Goal: Transaction & Acquisition: Register for event/course

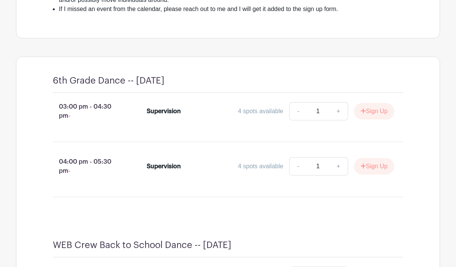
scroll to position [306, 0]
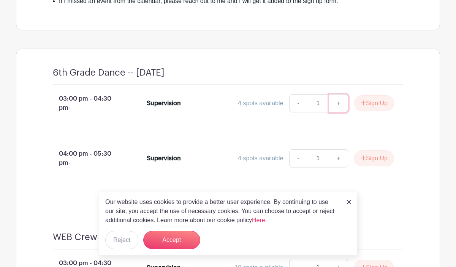
click at [337, 104] on link "+" at bounding box center [338, 103] width 19 height 18
type input "2"
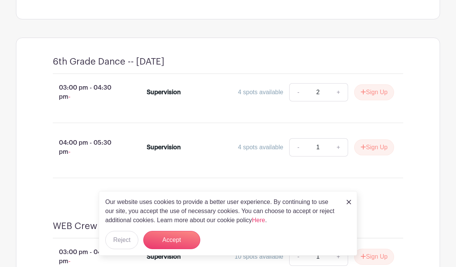
scroll to position [318, 0]
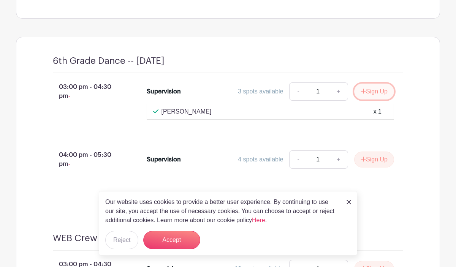
click at [379, 89] on button "Sign Up" at bounding box center [374, 92] width 40 height 16
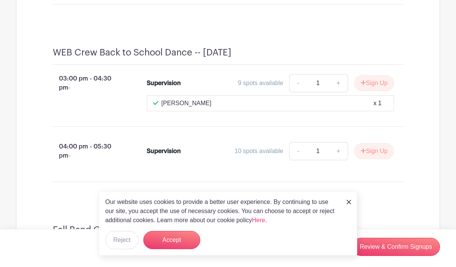
scroll to position [536, 0]
click at [177, 243] on button "Accept" at bounding box center [171, 240] width 57 height 18
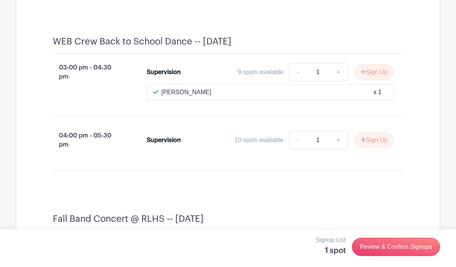
scroll to position [546, 0]
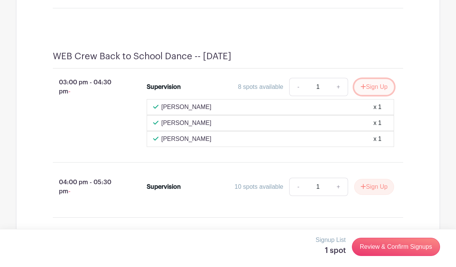
click at [372, 95] on button "Sign Up" at bounding box center [374, 87] width 40 height 16
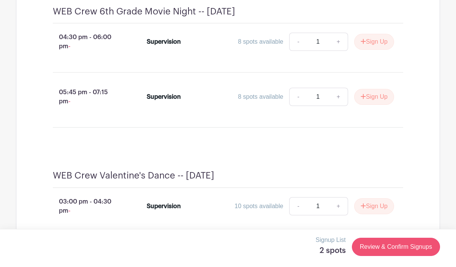
scroll to position [1441, 0]
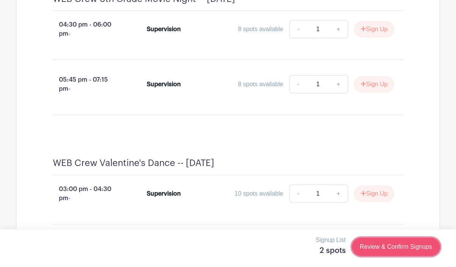
click at [371, 249] on link "Review & Confirm Signups" at bounding box center [396, 247] width 88 height 18
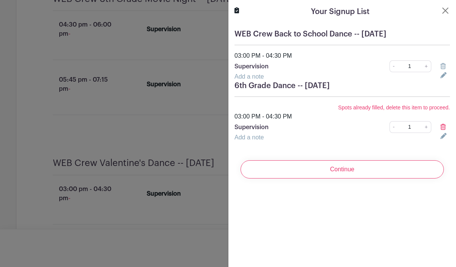
scroll to position [1457, 0]
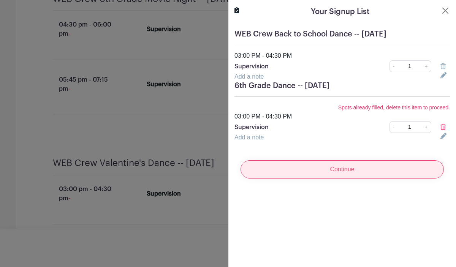
click at [346, 167] on input "Continue" at bounding box center [342, 169] width 203 height 18
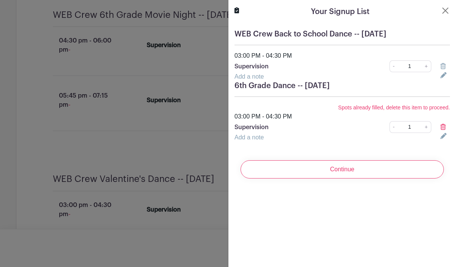
scroll to position [1514, 0]
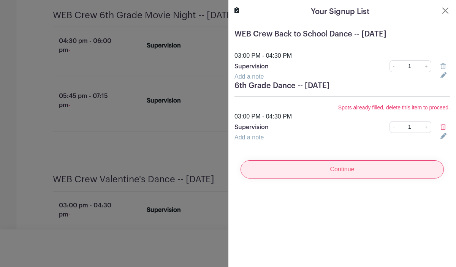
click at [349, 172] on input "Continue" at bounding box center [342, 169] width 203 height 18
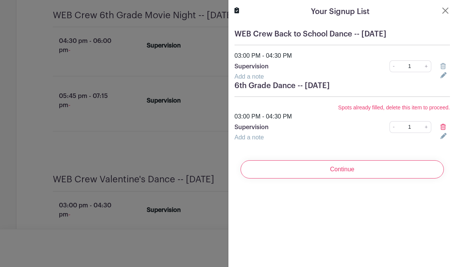
scroll to position [1578, 0]
click at [426, 128] on link "+" at bounding box center [427, 127] width 10 height 12
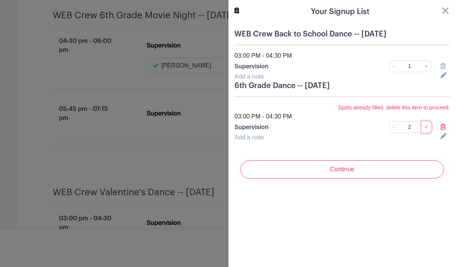
scroll to position [1591, 0]
click at [393, 129] on link "-" at bounding box center [394, 127] width 8 height 12
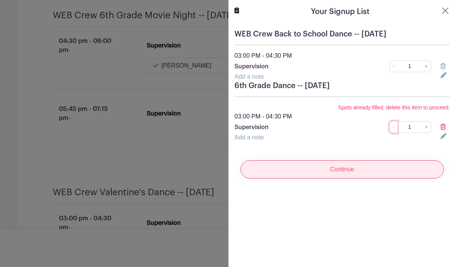
scroll to position [1635, 0]
click at [348, 170] on input "Continue" at bounding box center [342, 169] width 203 height 18
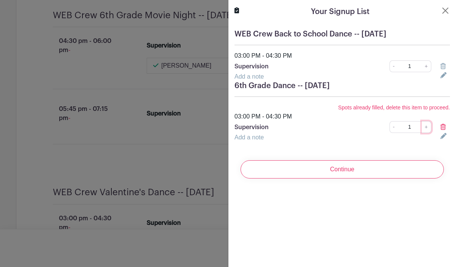
click at [426, 129] on link "+" at bounding box center [427, 127] width 10 height 12
click at [392, 130] on link "-" at bounding box center [394, 127] width 8 height 12
type input "1"
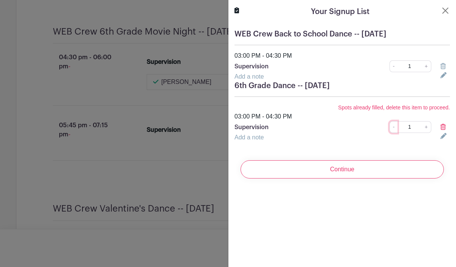
scroll to position [1679, 0]
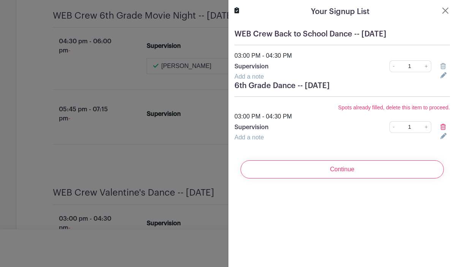
click at [442, 127] on icon at bounding box center [443, 127] width 5 height 6
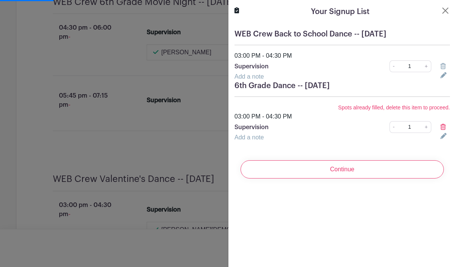
click at [447, 136] on link at bounding box center [446, 136] width 10 height 6
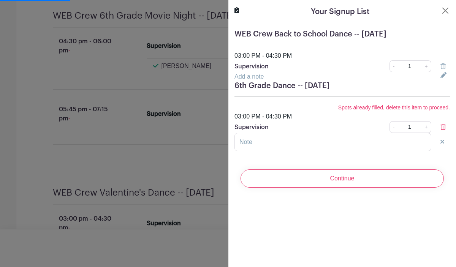
click at [386, 78] on div "Add a note" at bounding box center [333, 76] width 206 height 9
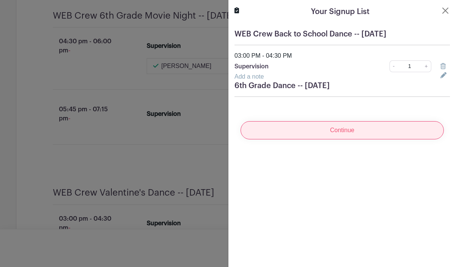
click at [338, 132] on input "Continue" at bounding box center [342, 130] width 203 height 18
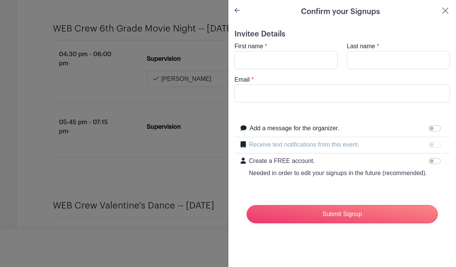
scroll to position [1722, 0]
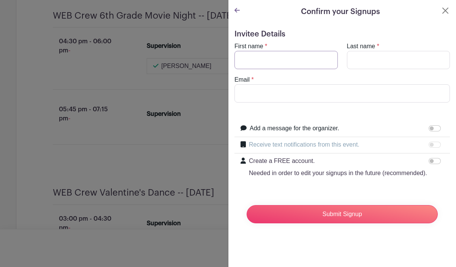
click at [287, 66] on input "First name" at bounding box center [286, 60] width 103 height 18
type input "[PERSON_NAME]"
click at [357, 58] on input "Last name" at bounding box center [398, 60] width 103 height 18
type input "[PERSON_NAME]"
click at [348, 87] on input "Email" at bounding box center [343, 93] width 216 height 18
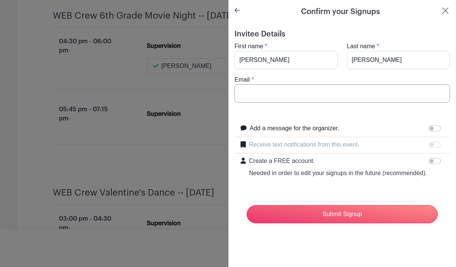
type input "[EMAIL_ADDRESS][DOMAIN_NAME]"
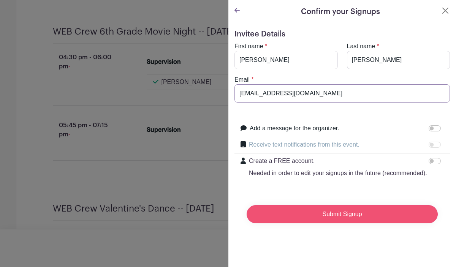
scroll to position [1738, 0]
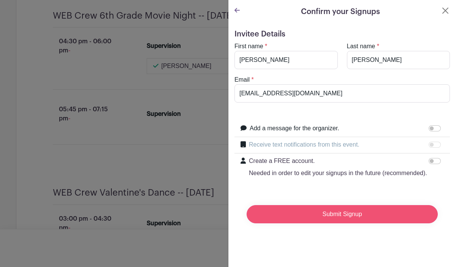
click at [341, 215] on input "Submit Signup" at bounding box center [342, 214] width 191 height 18
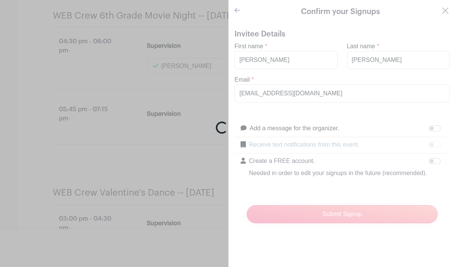
scroll to position [1740, 0]
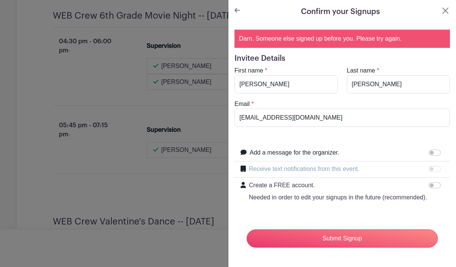
click at [341, 38] on div "Darn. Someone else signed up before you. Please try again." at bounding box center [343, 39] width 216 height 18
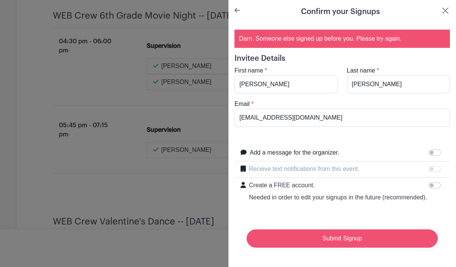
click at [358, 237] on input "Submit Signup" at bounding box center [342, 239] width 191 height 18
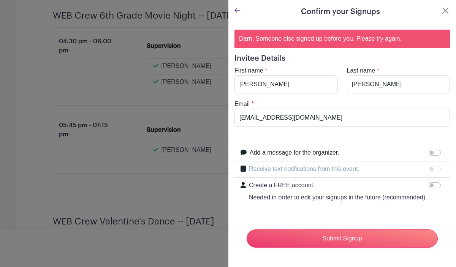
scroll to position [1756, 0]
click at [114, 129] on div at bounding box center [228, 133] width 456 height 267
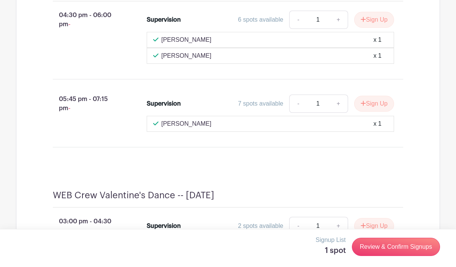
scroll to position [1785, 0]
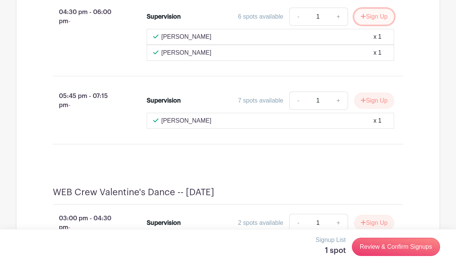
click at [373, 25] on button "Sign Up" at bounding box center [374, 17] width 40 height 16
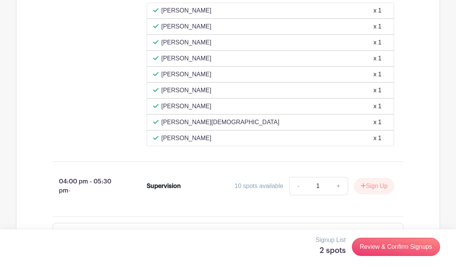
scroll to position [2082, 0]
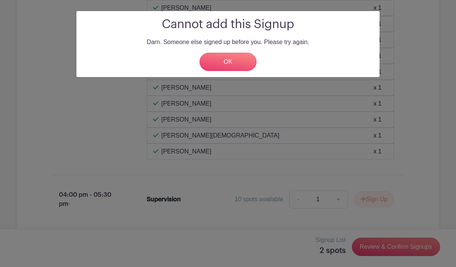
scroll to position [2098, 0]
click at [230, 63] on link "OK" at bounding box center [228, 62] width 57 height 18
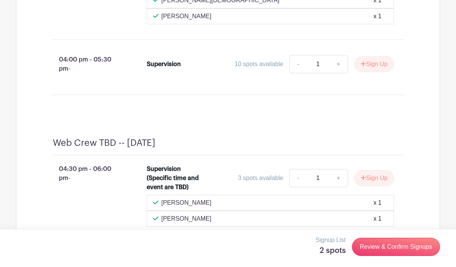
scroll to position [2250, 0]
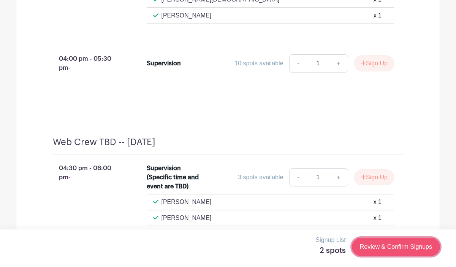
click at [385, 248] on link "Review & Confirm Signups" at bounding box center [396, 247] width 88 height 18
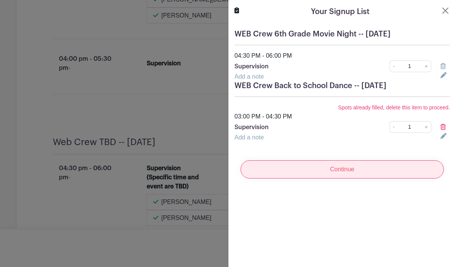
click at [330, 174] on input "Continue" at bounding box center [342, 169] width 203 height 18
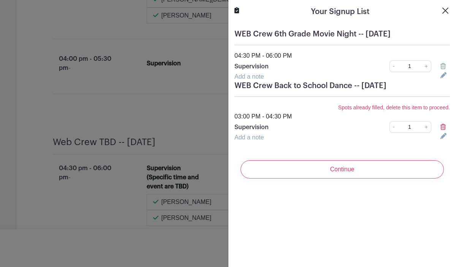
scroll to position [2282, 0]
click at [449, 13] on button "Close" at bounding box center [445, 10] width 9 height 9
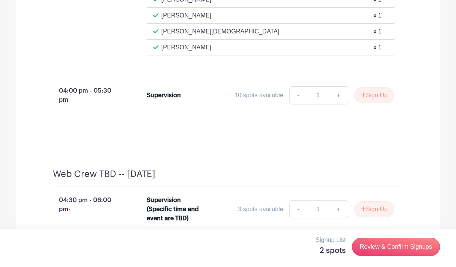
scroll to position [2248, 0]
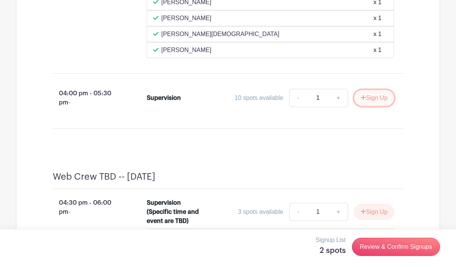
click at [373, 106] on button "Sign Up" at bounding box center [374, 98] width 40 height 16
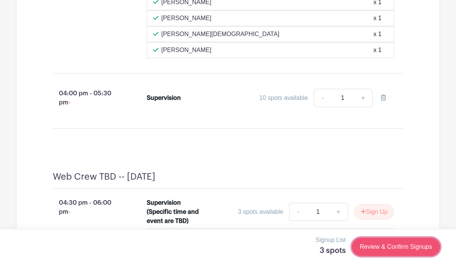
click at [397, 249] on link "Review & Confirm Signups" at bounding box center [396, 247] width 88 height 18
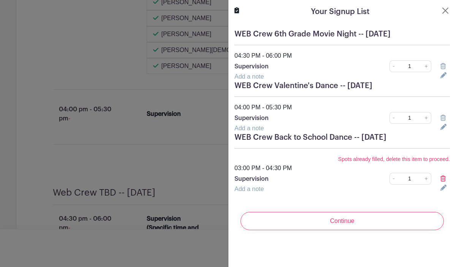
scroll to position [2280, 0]
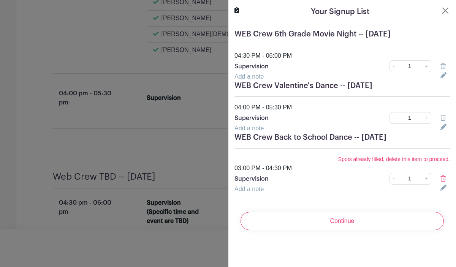
click at [444, 116] on icon at bounding box center [443, 118] width 5 height 6
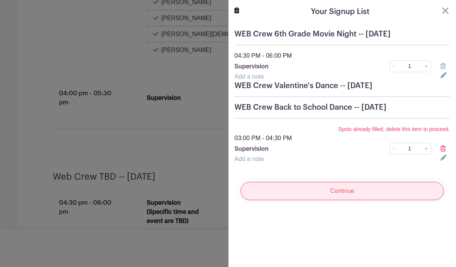
click at [350, 195] on input "Continue" at bounding box center [342, 191] width 203 height 18
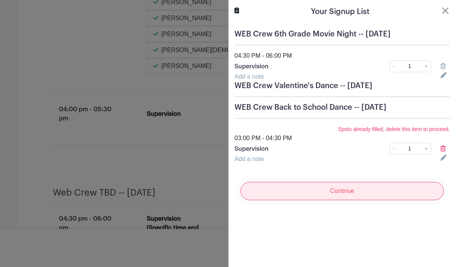
scroll to position [2312, 0]
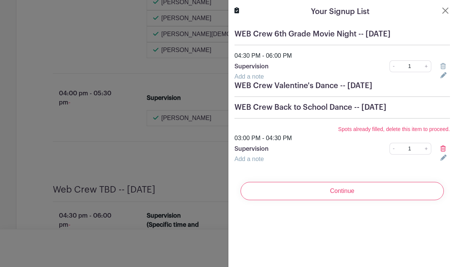
click at [444, 150] on icon at bounding box center [443, 149] width 5 height 6
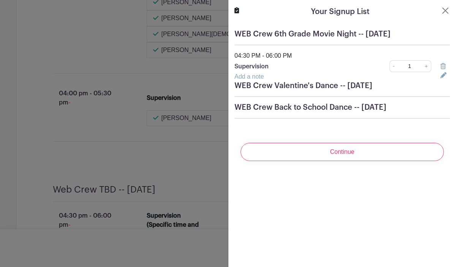
scroll to position [2325, 0]
click at [337, 162] on div "Continue" at bounding box center [343, 152] width 216 height 30
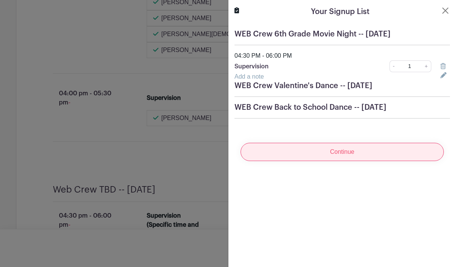
click at [338, 153] on input "Continue" at bounding box center [342, 152] width 203 height 18
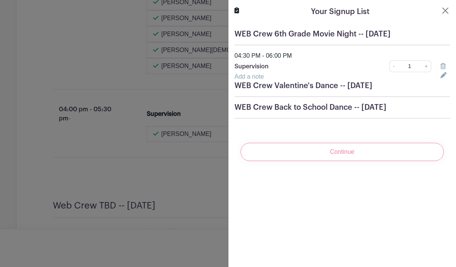
scroll to position [2339, 0]
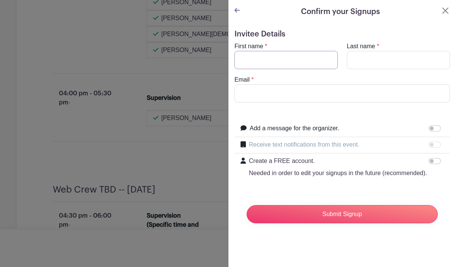
click at [261, 62] on input "First name" at bounding box center [286, 60] width 103 height 18
type input "[PERSON_NAME]"
click at [361, 56] on input "Last name" at bounding box center [398, 60] width 103 height 18
type input "[PERSON_NAME]"
click at [340, 91] on input "Email" at bounding box center [343, 93] width 216 height 18
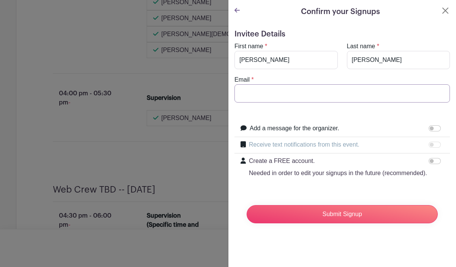
type input "[EMAIL_ADDRESS][DOMAIN_NAME]"
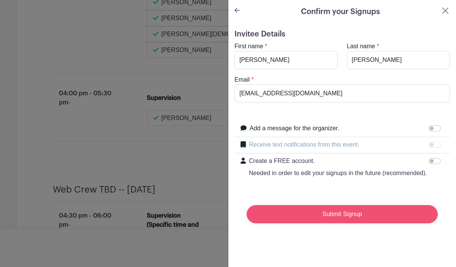
click at [356, 210] on input "Submit Signup" at bounding box center [342, 214] width 191 height 18
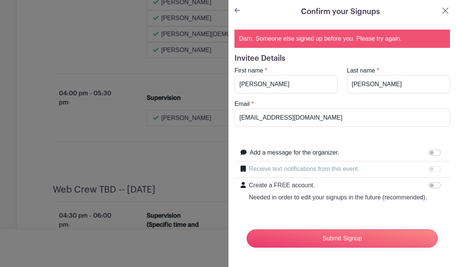
scroll to position [2341, 0]
click at [236, 8] on icon at bounding box center [237, 10] width 5 height 6
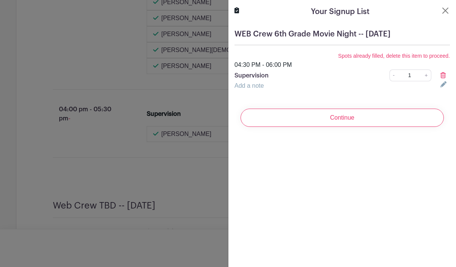
scroll to position [2357, 0]
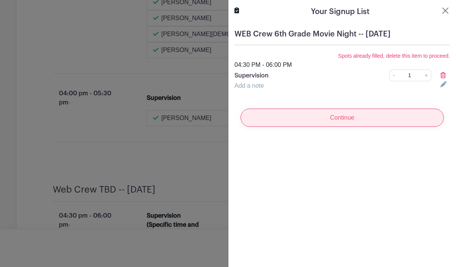
click at [332, 120] on input "Continue" at bounding box center [342, 118] width 203 height 18
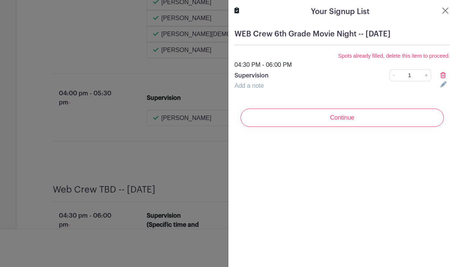
click at [385, 152] on div "Your Signup List WEB Crew 6th Grade Movie Night -- Wednesday, January 21 Spots …" at bounding box center [342, 133] width 228 height 267
click at [445, 11] on button "Close" at bounding box center [445, 10] width 9 height 9
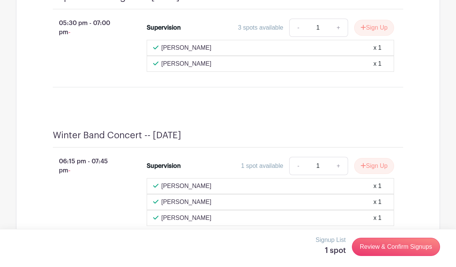
scroll to position [1441, 0]
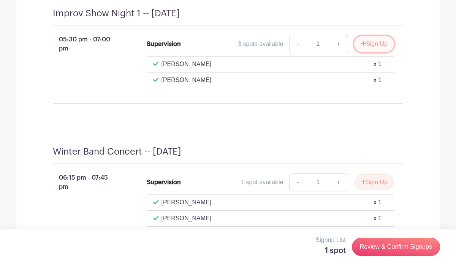
click at [378, 52] on button "Sign Up" at bounding box center [374, 44] width 40 height 16
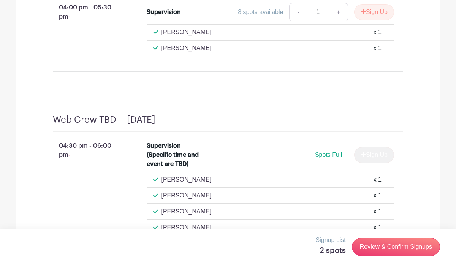
scroll to position [2478, 0]
click at [384, 20] on button "Sign Up" at bounding box center [374, 12] width 40 height 16
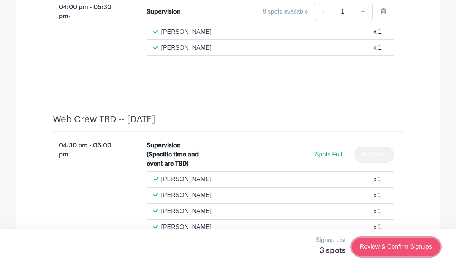
click at [375, 248] on link "Review & Confirm Signups" at bounding box center [396, 247] width 88 height 18
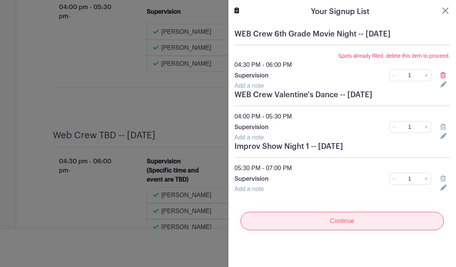
click at [350, 222] on input "Continue" at bounding box center [342, 221] width 203 height 18
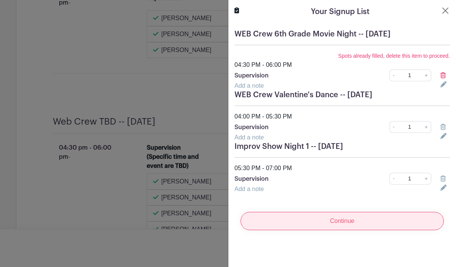
scroll to position [2480, 0]
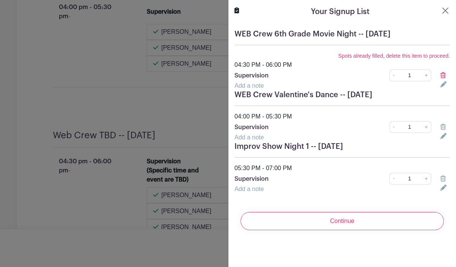
click at [439, 74] on div at bounding box center [445, 75] width 19 height 9
click at [445, 75] on icon at bounding box center [443, 75] width 5 height 6
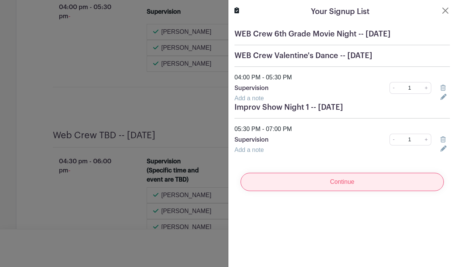
click at [341, 180] on input "Continue" at bounding box center [342, 182] width 203 height 18
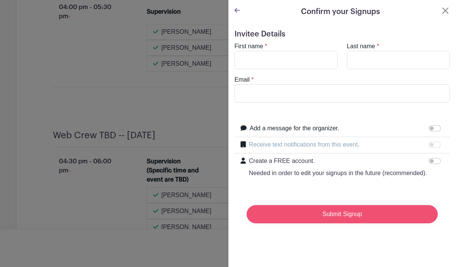
click at [341, 218] on input "Submit Signup" at bounding box center [342, 214] width 191 height 18
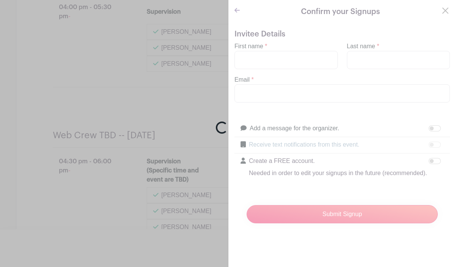
click at [282, 61] on div "Loading..." at bounding box center [228, 133] width 456 height 267
click at [282, 60] on div "Loading..." at bounding box center [228, 133] width 456 height 267
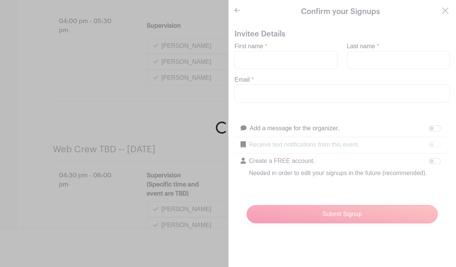
scroll to position [2531, 0]
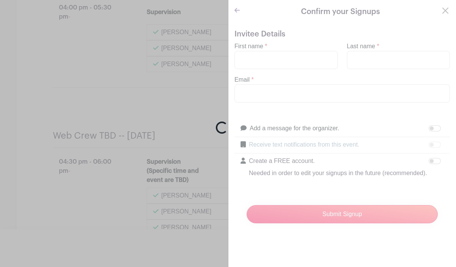
click at [378, 111] on div "Loading..." at bounding box center [228, 133] width 456 height 267
click at [308, 59] on div "Loading..." at bounding box center [228, 133] width 456 height 267
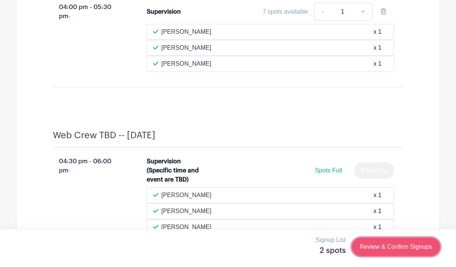
click at [401, 247] on link "Review & Confirm Signups" at bounding box center [396, 247] width 88 height 18
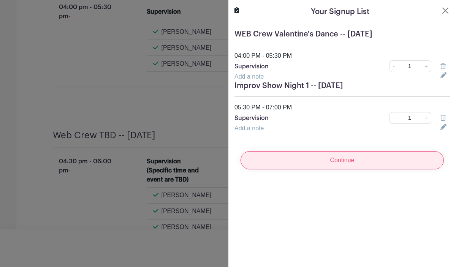
click at [366, 157] on input "Continue" at bounding box center [342, 160] width 203 height 18
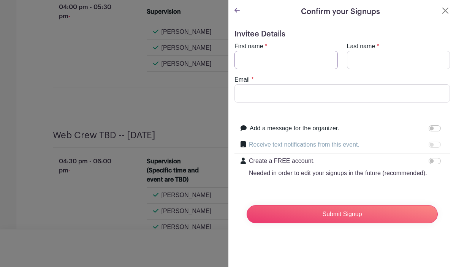
click at [294, 59] on input "First name" at bounding box center [286, 60] width 103 height 18
type input "[PERSON_NAME]"
click at [391, 55] on input "Last name" at bounding box center [398, 60] width 103 height 18
type input "[PERSON_NAME]"
click at [323, 91] on input "Email" at bounding box center [343, 93] width 216 height 18
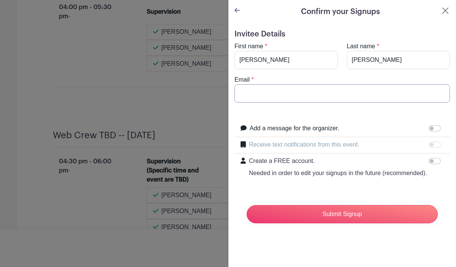
type input "[EMAIL_ADDRESS][DOMAIN_NAME]"
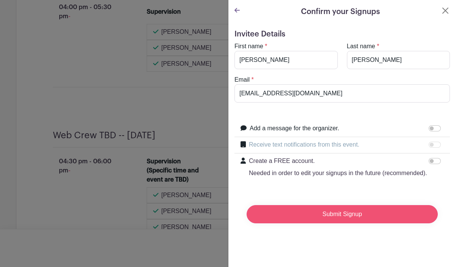
click at [344, 213] on input "Submit Signup" at bounding box center [342, 214] width 191 height 18
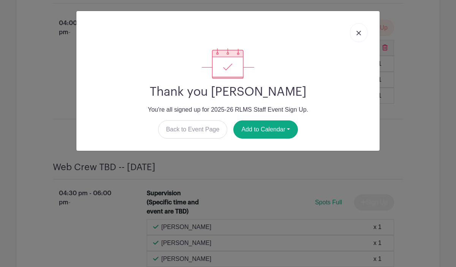
scroll to position [2695, 0]
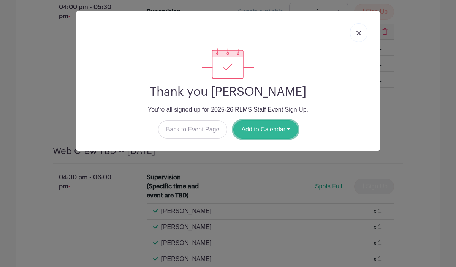
click at [272, 137] on button "Add to Calendar" at bounding box center [266, 130] width 65 height 18
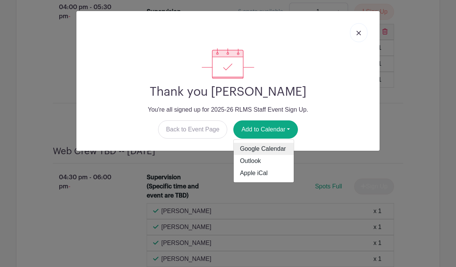
click at [264, 148] on link "Google Calendar" at bounding box center [264, 149] width 60 height 12
